Goal: Book appointment/travel/reservation

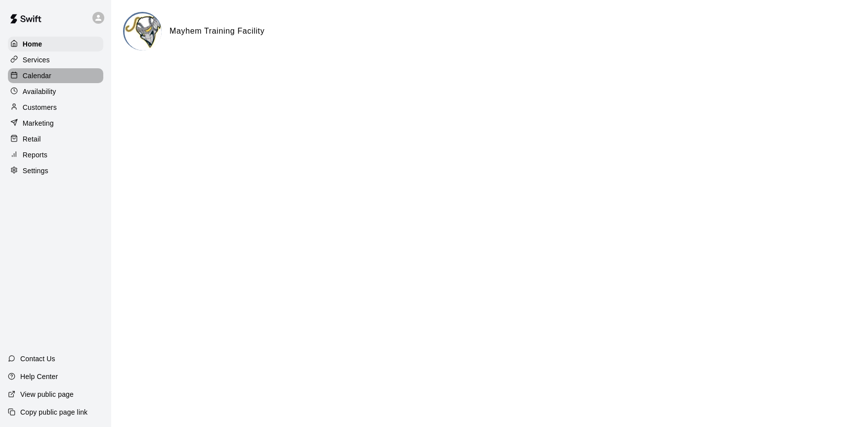
click at [40, 72] on p "Calendar" at bounding box center [37, 76] width 29 height 10
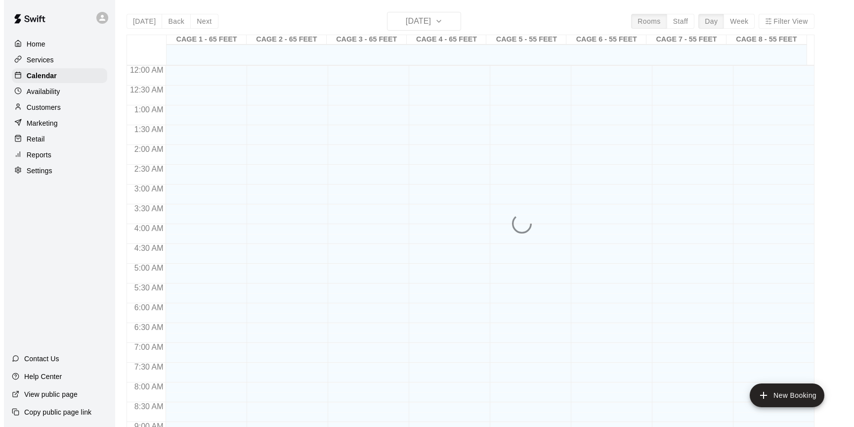
scroll to position [418, 0]
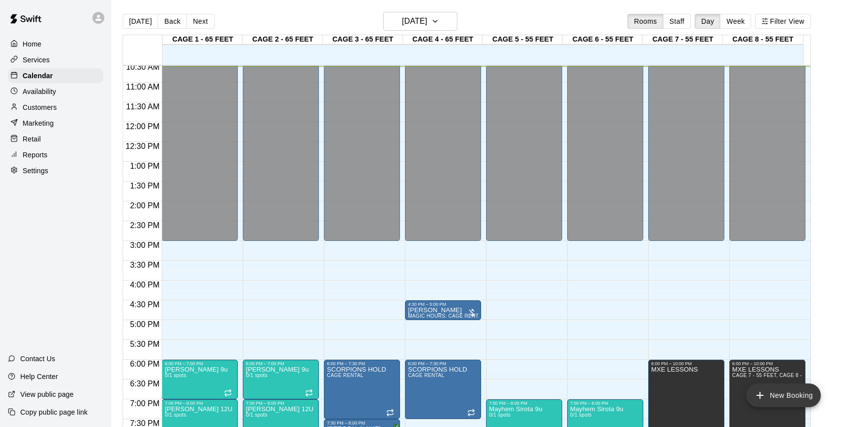
click at [785, 395] on button "New Booking" at bounding box center [783, 395] width 75 height 24
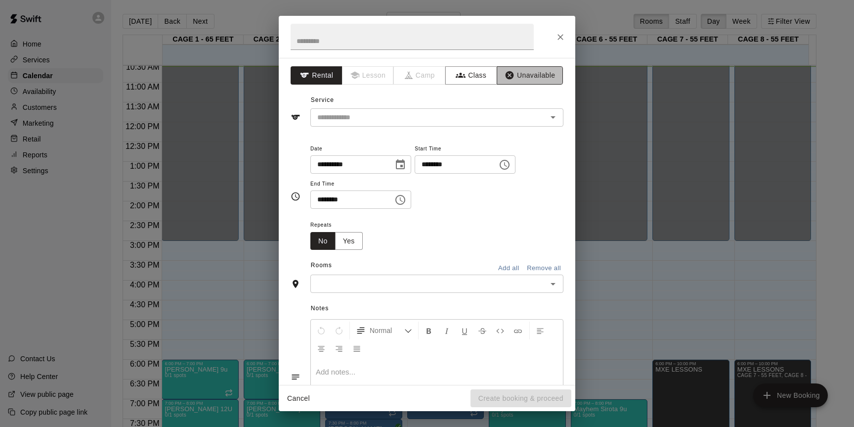
click at [534, 81] on button "Unavailable" at bounding box center [530, 75] width 66 height 18
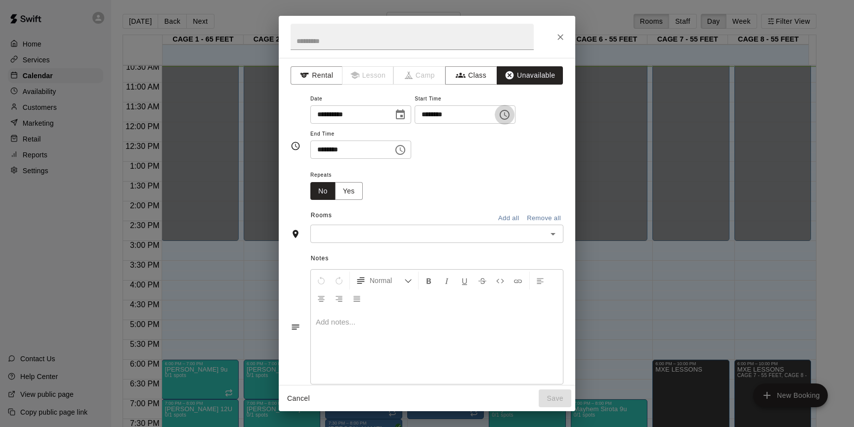
click at [510, 114] on icon "Choose time, selected time is 10:00 AM" at bounding box center [505, 115] width 12 height 12
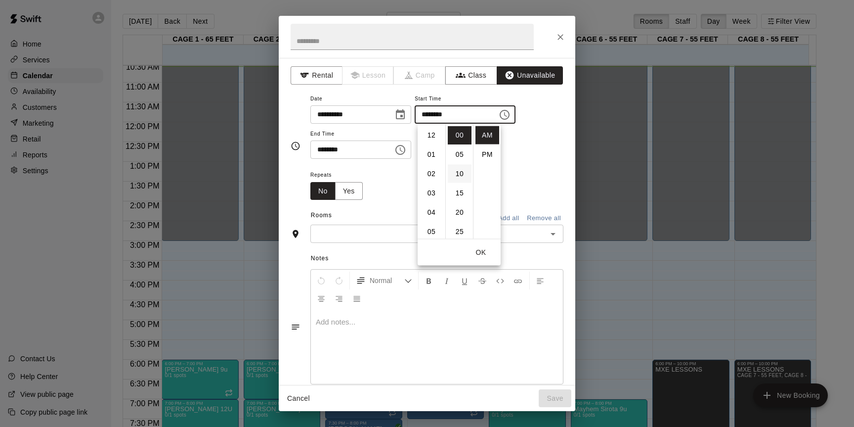
scroll to position [193, 0]
click at [483, 153] on li "PM" at bounding box center [488, 154] width 24 height 18
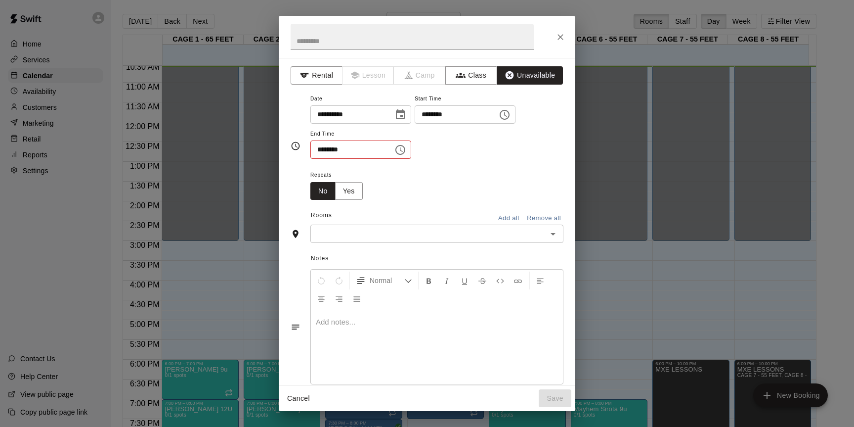
scroll to position [18, 0]
click at [507, 117] on icon "Choose time, selected time is 10:00 PM" at bounding box center [505, 115] width 10 height 10
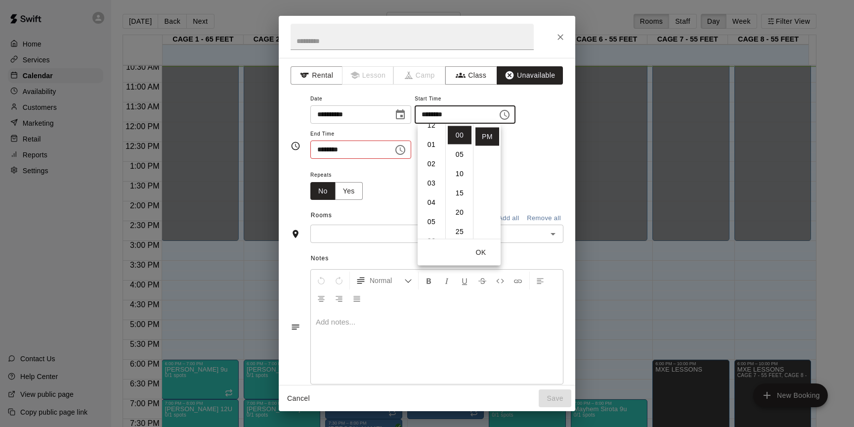
scroll to position [8, 0]
click at [433, 186] on li "03" at bounding box center [432, 185] width 24 height 18
type input "********"
click at [538, 176] on div "Repeats No Yes" at bounding box center [437, 184] width 253 height 31
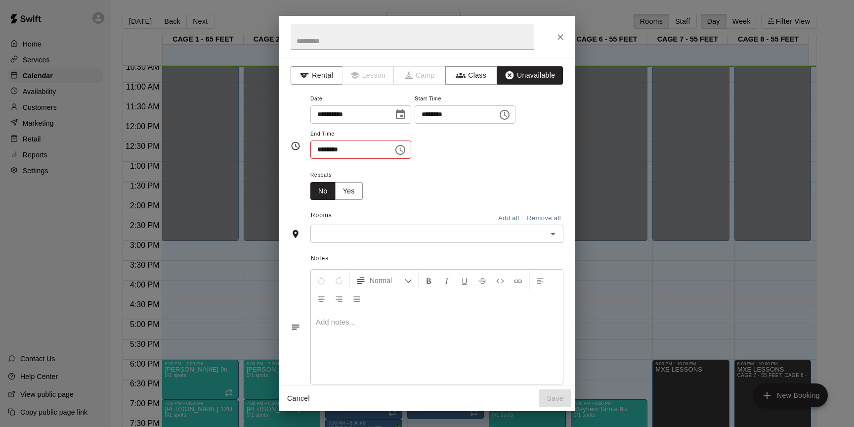
click at [406, 150] on icon "Choose time, selected time is 10:30 AM" at bounding box center [401, 150] width 12 height 12
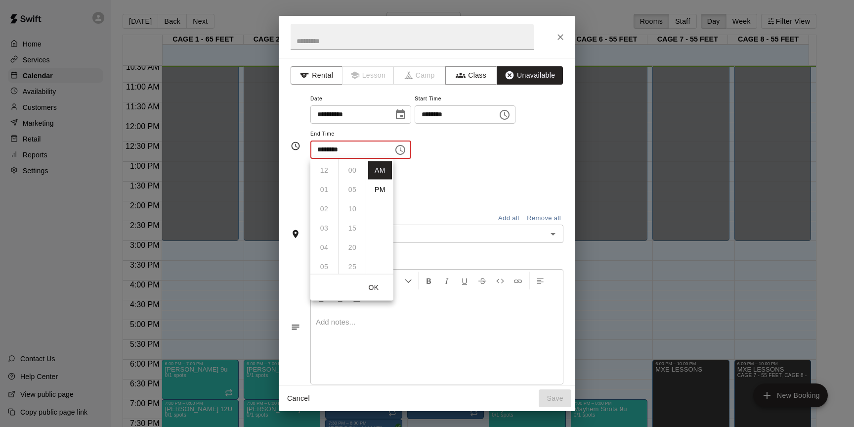
scroll to position [116, 0]
click at [376, 193] on li "PM" at bounding box center [380, 189] width 24 height 18
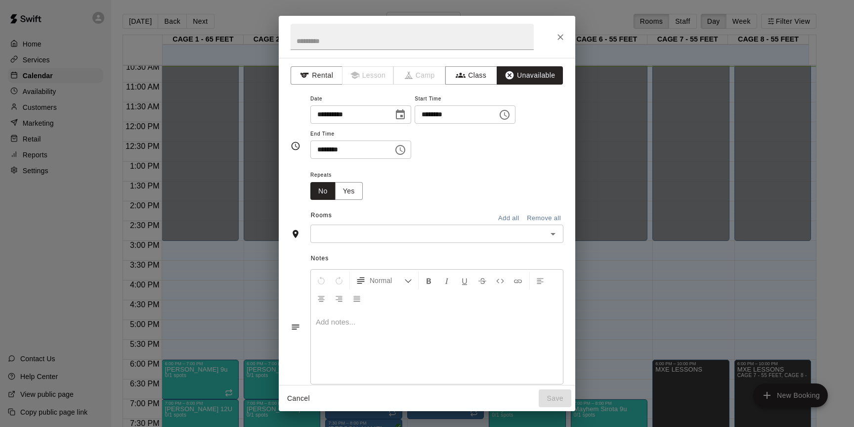
scroll to position [18, 0]
click at [406, 144] on icon "Choose time, selected time is 10:30 PM" at bounding box center [401, 150] width 12 height 12
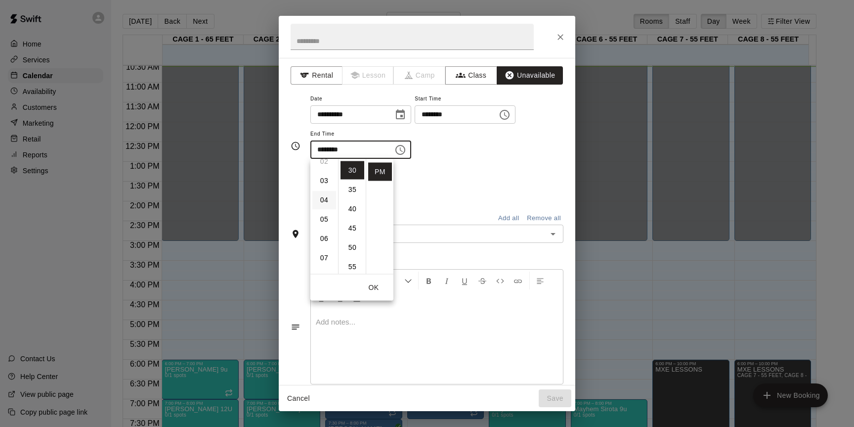
click at [320, 200] on li "04" at bounding box center [325, 200] width 24 height 18
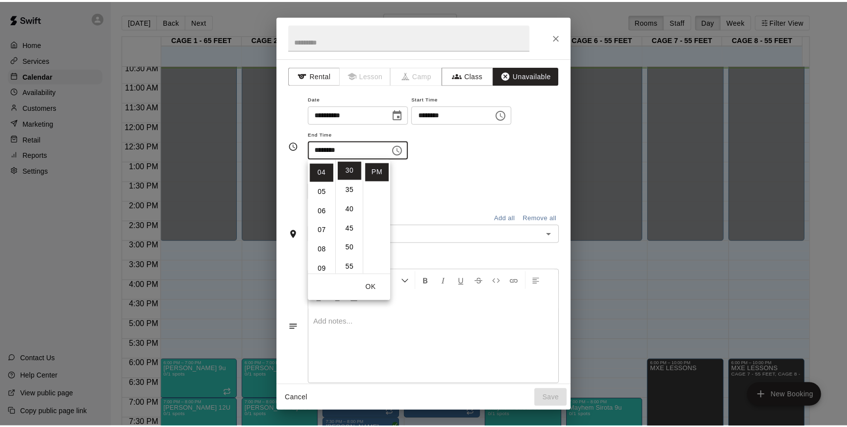
scroll to position [0, 0]
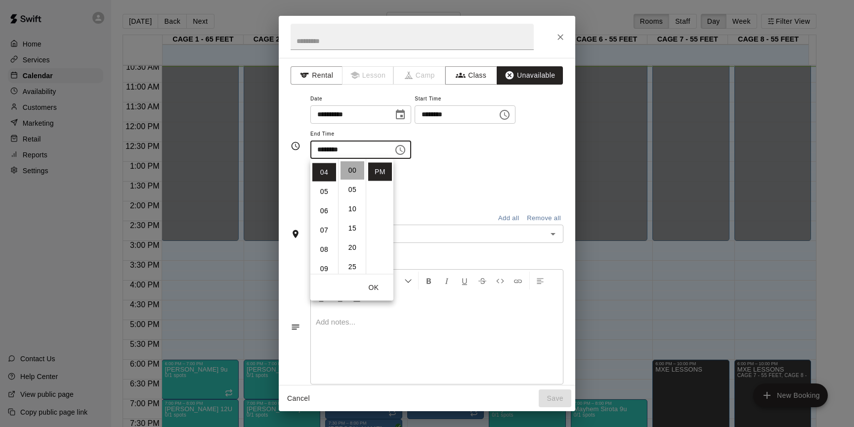
click at [354, 170] on li "00" at bounding box center [353, 170] width 24 height 18
type input "********"
click at [430, 170] on div "Repeats No Yes" at bounding box center [437, 184] width 253 height 31
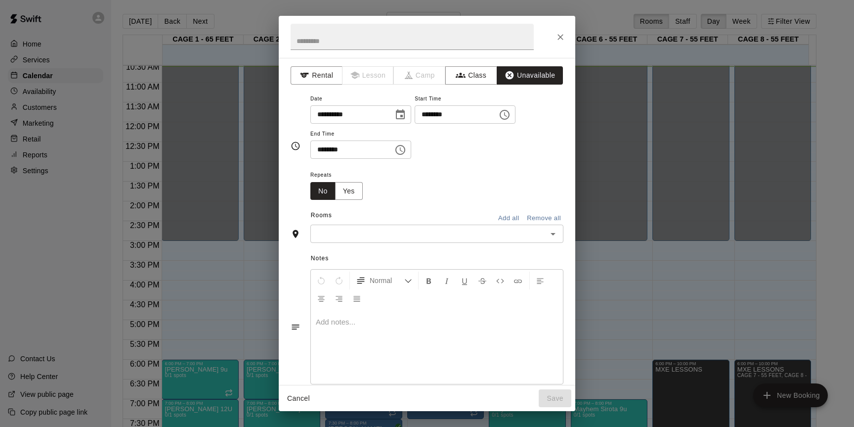
click at [500, 219] on button "Add all" at bounding box center [509, 218] width 32 height 15
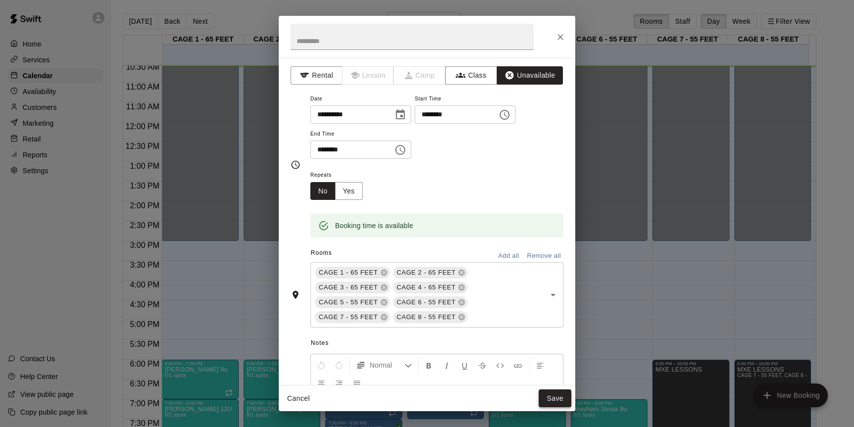
click at [564, 403] on button "Save" at bounding box center [555, 398] width 33 height 18
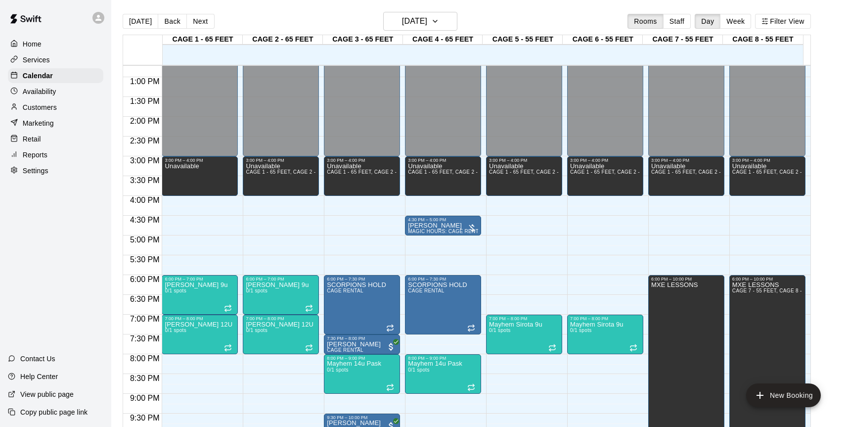
scroll to position [578, 0]
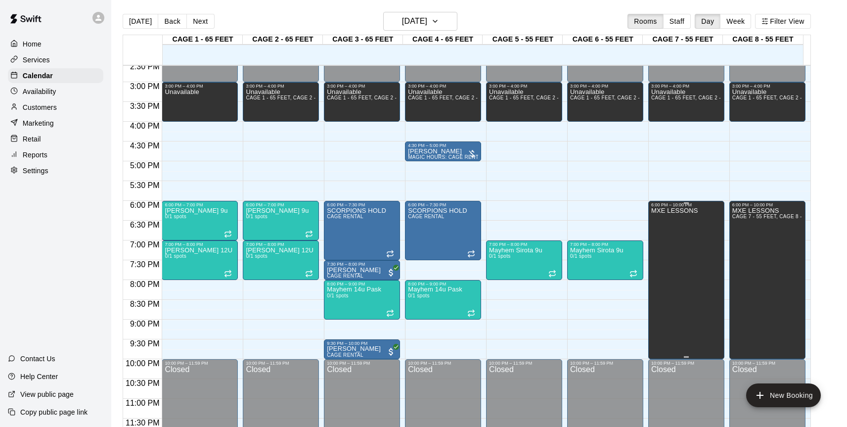
click at [706, 278] on div "MXE LESSONS" at bounding box center [686, 420] width 70 height 427
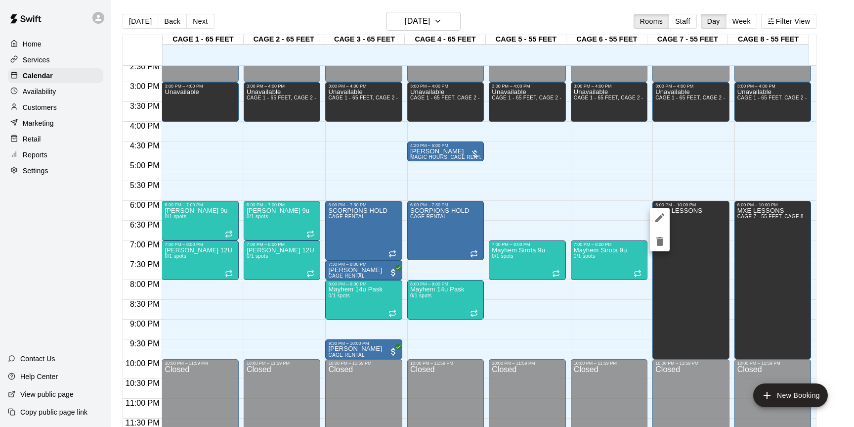
click at [772, 257] on div at bounding box center [427, 213] width 854 height 427
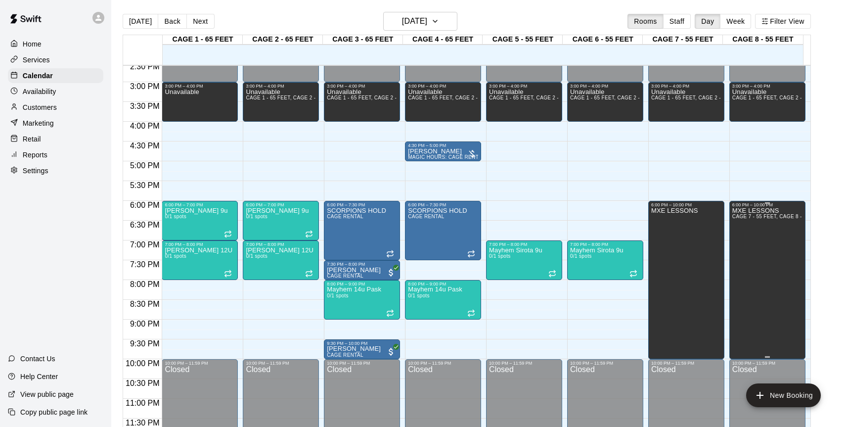
click at [754, 260] on div "MXE LESSONS CAGE 7 - 55 FEET, CAGE 8 - 55 FEET" at bounding box center [767, 420] width 70 height 427
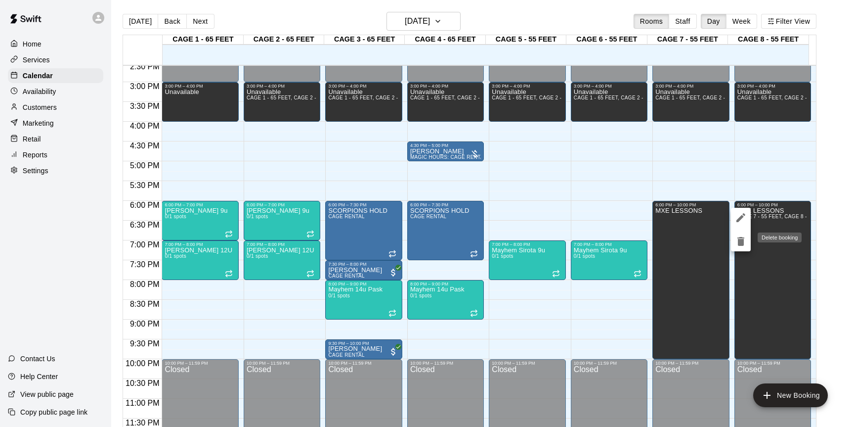
click at [744, 245] on icon "delete" at bounding box center [741, 241] width 12 height 12
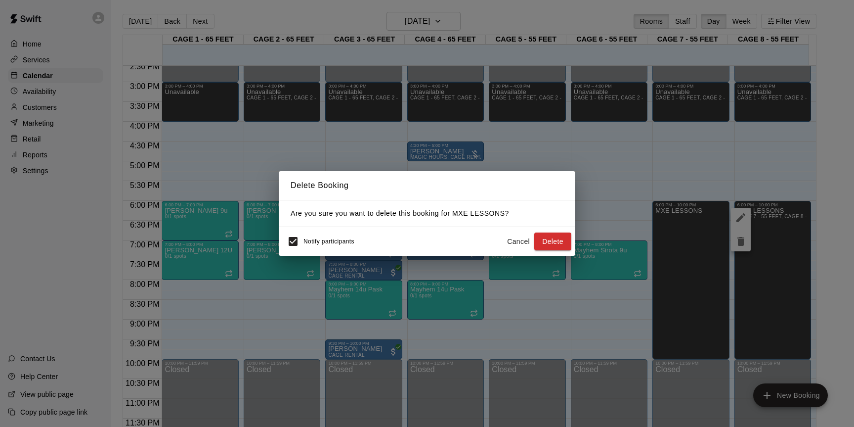
click at [671, 264] on div "Delete Booking Are you sure you want to delete this booking for MXE LESSONS ? N…" at bounding box center [427, 213] width 854 height 427
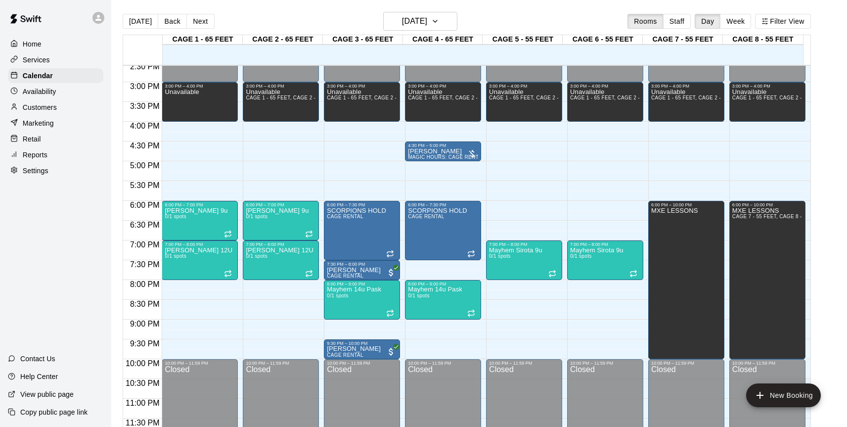
click at [671, 263] on div "MXE LESSONS" at bounding box center [674, 420] width 47 height 427
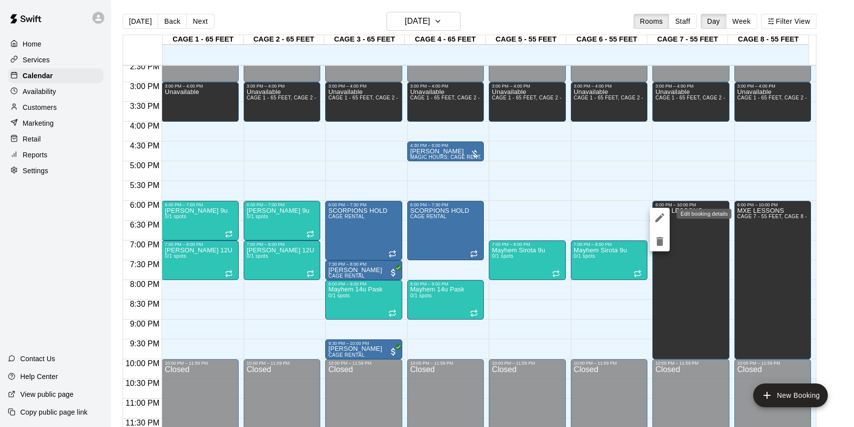
click at [658, 218] on icon "edit" at bounding box center [660, 218] width 12 height 12
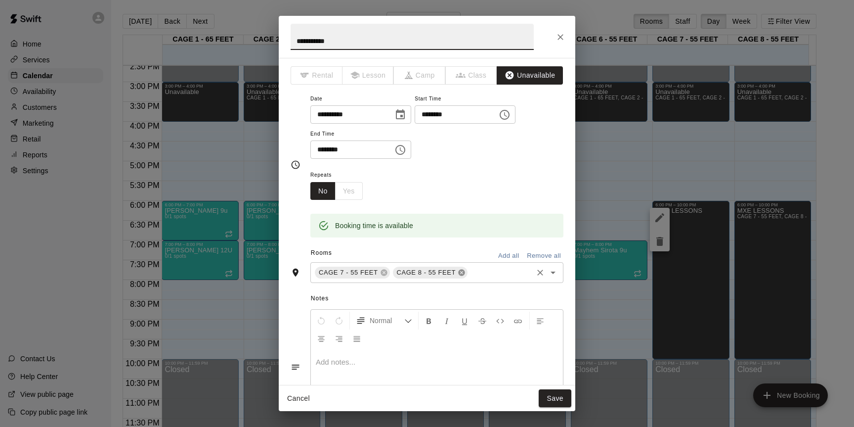
click at [461, 274] on icon at bounding box center [461, 272] width 6 height 6
click at [559, 401] on button "Save" at bounding box center [555, 398] width 33 height 18
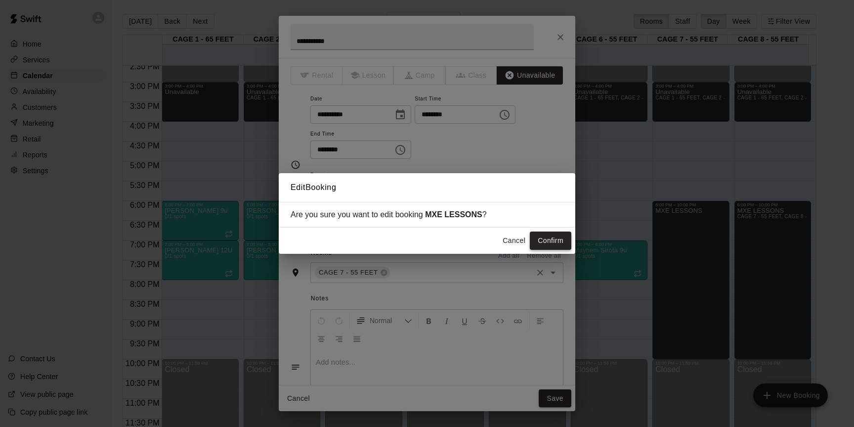
click at [541, 236] on button "Confirm" at bounding box center [551, 240] width 42 height 18
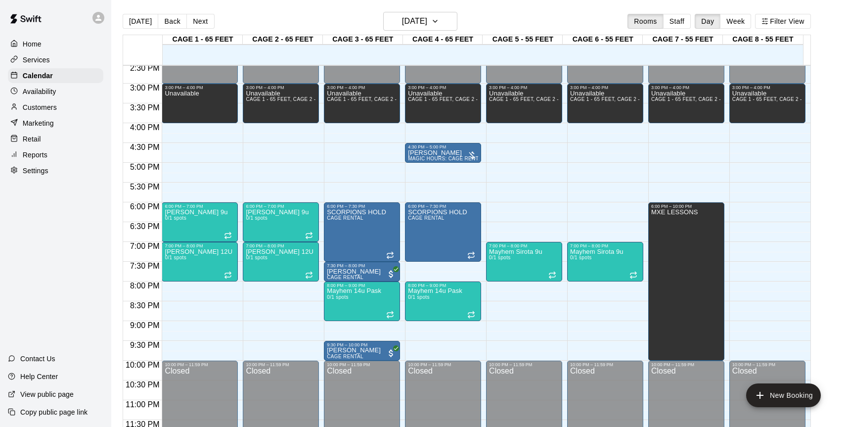
scroll to position [576, 0]
